Goal: Task Accomplishment & Management: Manage account settings

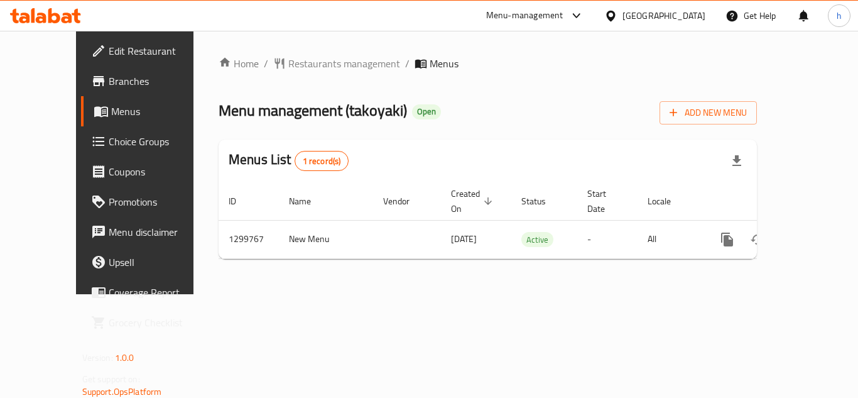
click at [109, 143] on span "Choice Groups" at bounding box center [159, 141] width 100 height 15
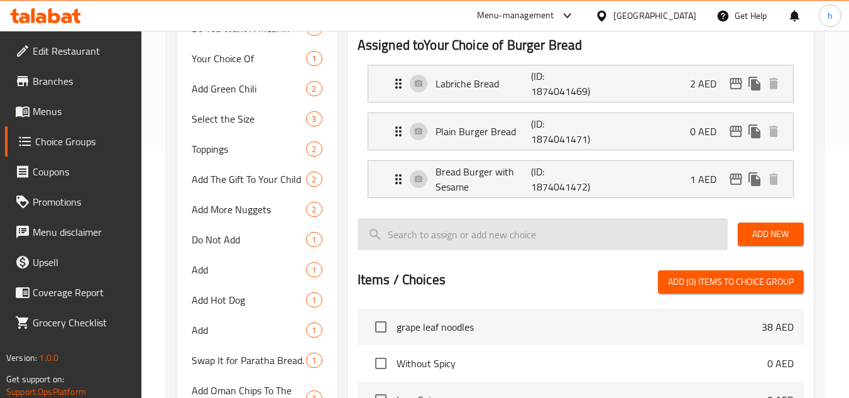
scroll to position [314, 0]
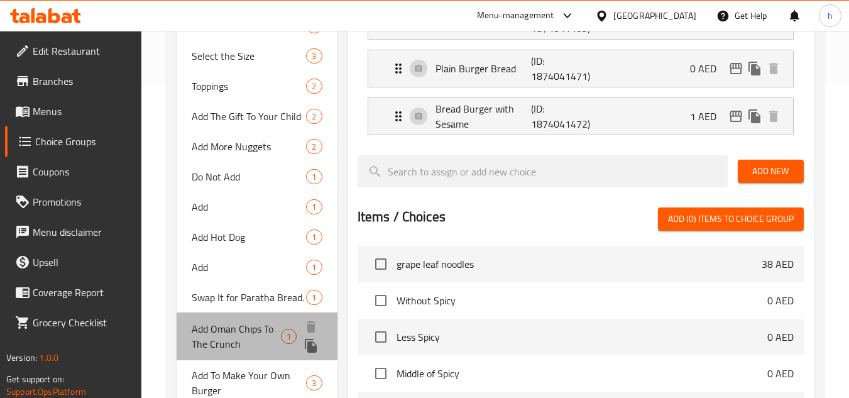
click at [225, 339] on span "Add Oman Chips To The Crunch" at bounding box center [236, 336] width 89 height 30
type input "Add Oman Chips To The Crunch"
type input "أضف جبس عمان للقرمشة"
type input "0"
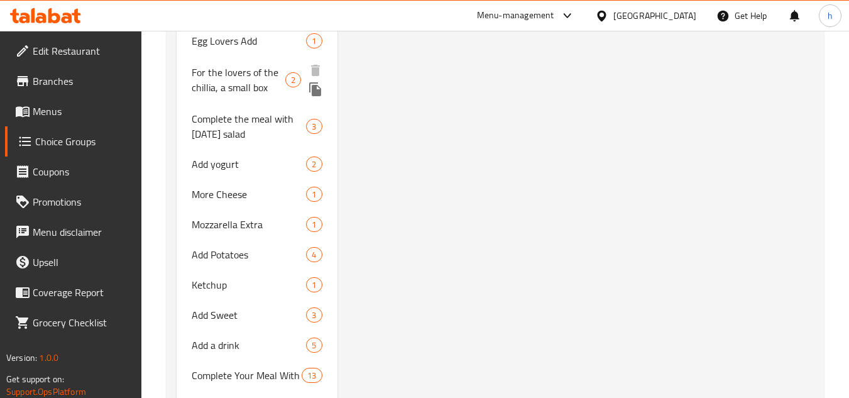
scroll to position [1193, 0]
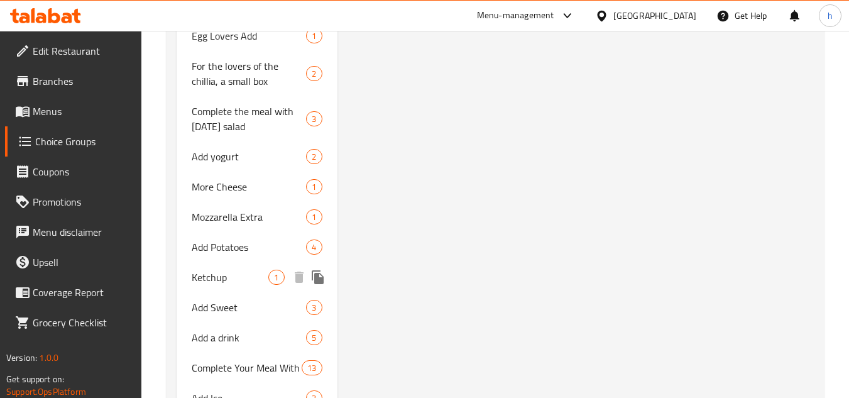
click at [212, 279] on span "Ketchup" at bounding box center [230, 276] width 77 height 15
type input "Ketchup"
type input "كتشب"
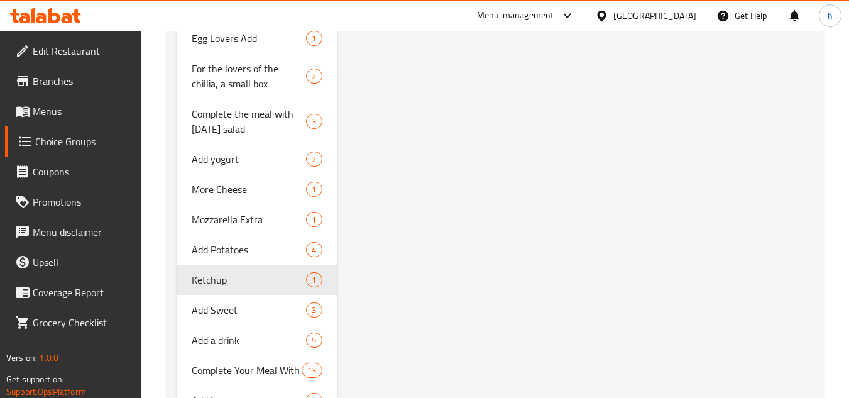
scroll to position [1256, 0]
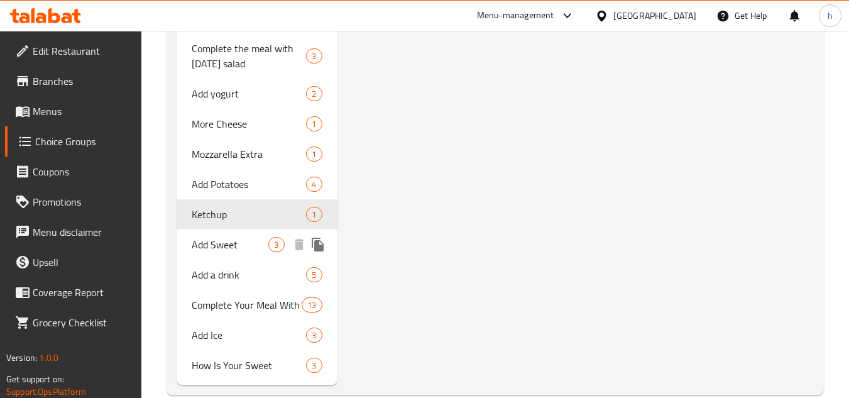
click at [212, 247] on span "Add Sweet" at bounding box center [230, 244] width 77 height 15
type input "Add Sweet"
type input "أضف حلا"
type input "2"
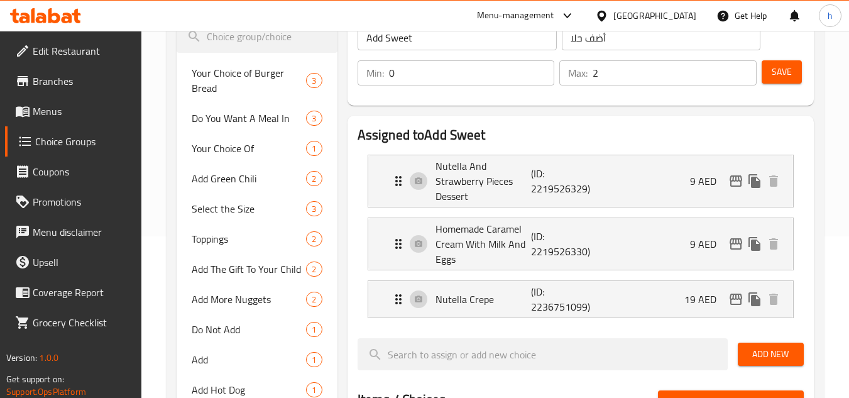
scroll to position [126, 0]
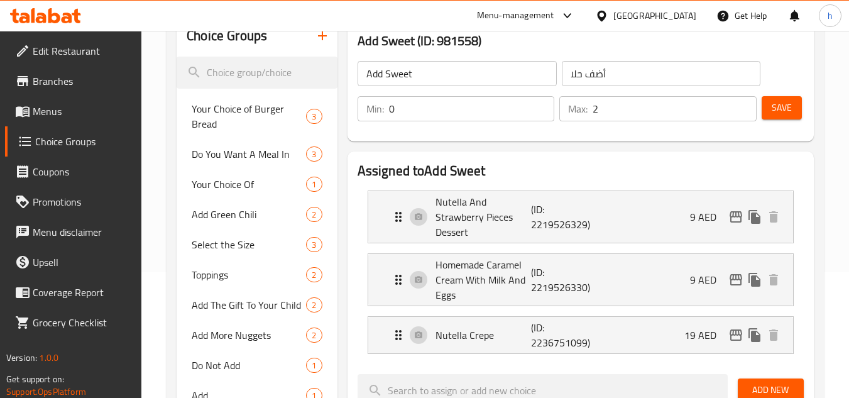
click at [651, 21] on div "[GEOGRAPHIC_DATA]" at bounding box center [654, 16] width 83 height 14
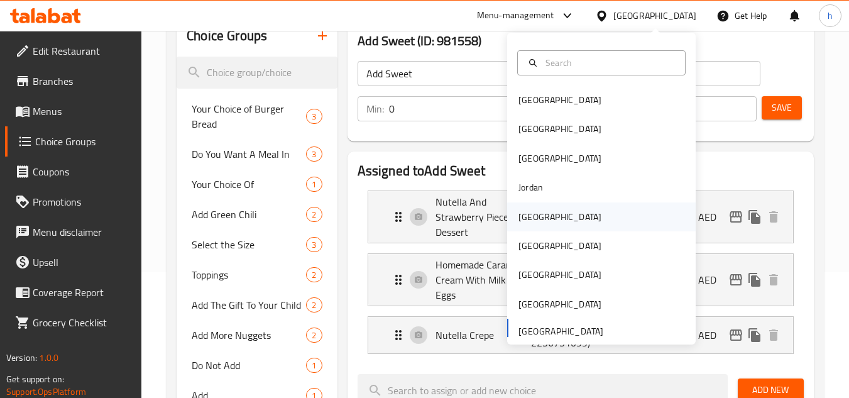
click at [530, 215] on div "[GEOGRAPHIC_DATA]" at bounding box center [559, 217] width 83 height 14
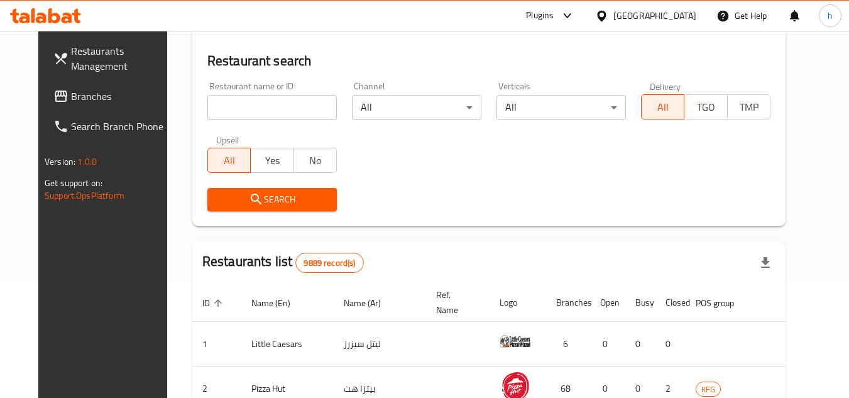
scroll to position [126, 0]
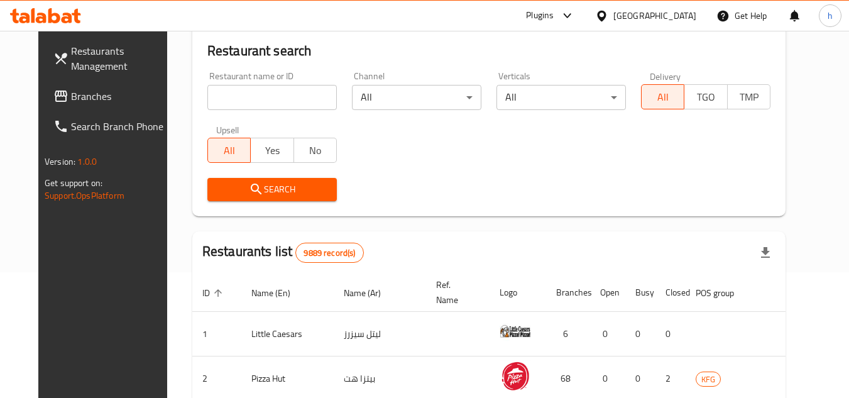
drag, startPoint x: 41, startPoint y: 95, endPoint x: 55, endPoint y: 104, distance: 16.2
click at [71, 95] on span "Branches" at bounding box center [120, 96] width 99 height 15
